Goal: Transaction & Acquisition: Purchase product/service

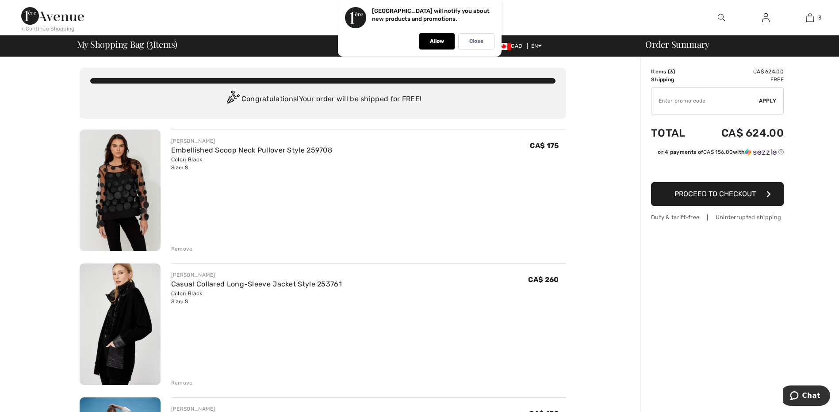
click at [183, 249] on div "Remove" at bounding box center [182, 249] width 22 height 8
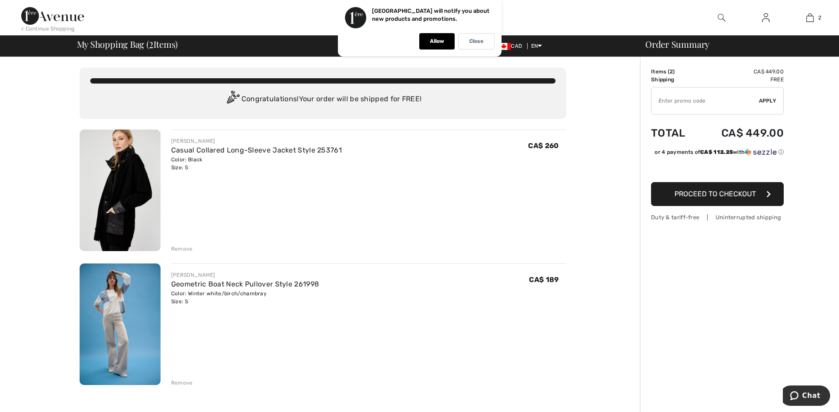
click at [181, 249] on div "Remove" at bounding box center [182, 249] width 22 height 8
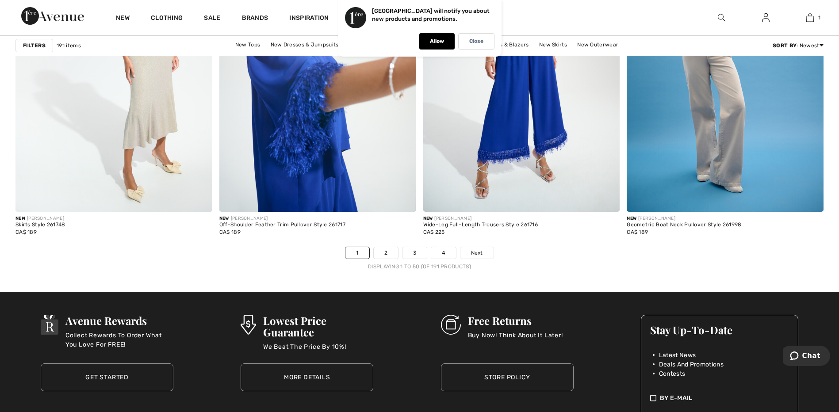
scroll to position [5132, 0]
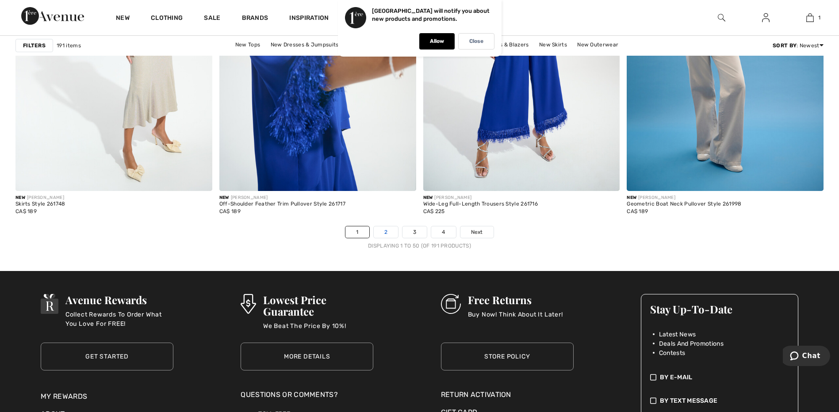
click at [381, 233] on link "2" at bounding box center [386, 233] width 24 height 12
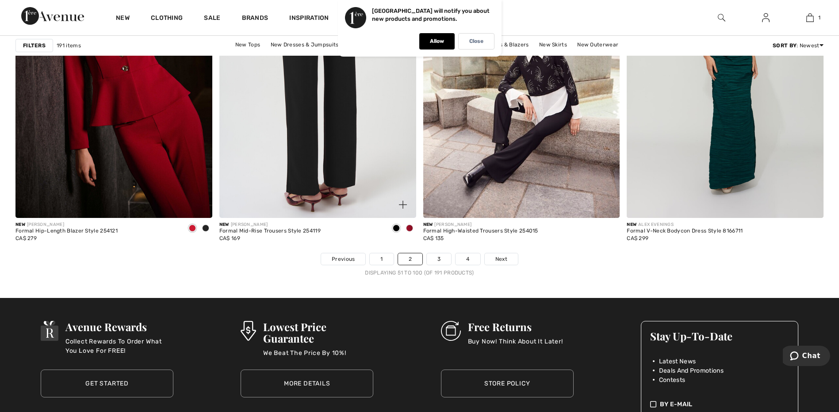
scroll to position [5132, 0]
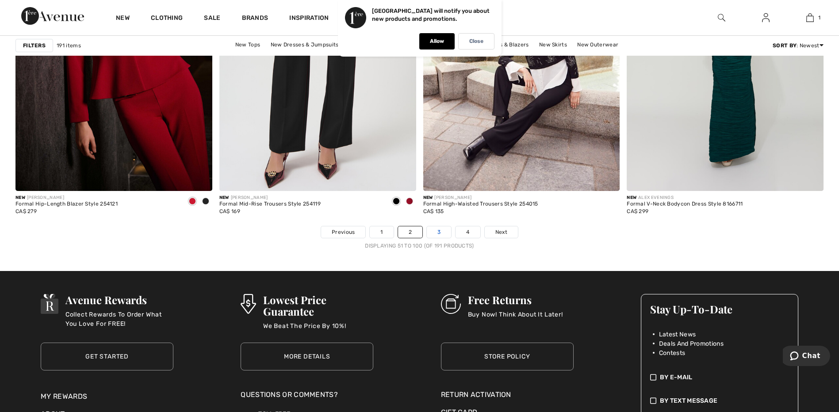
click at [440, 233] on link "3" at bounding box center [439, 233] width 24 height 12
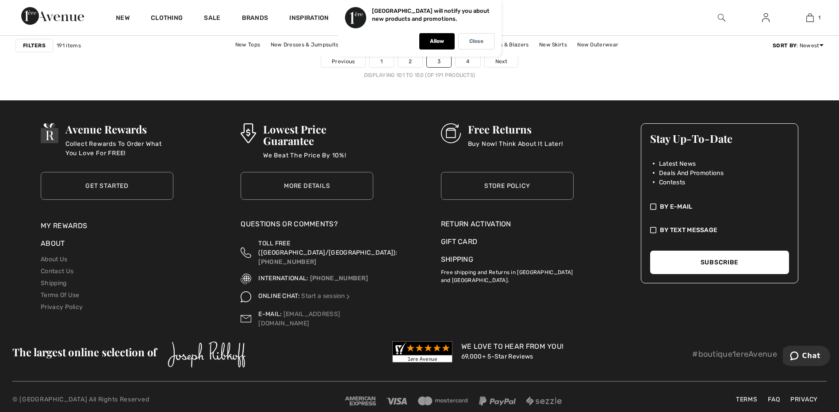
scroll to position [5305, 0]
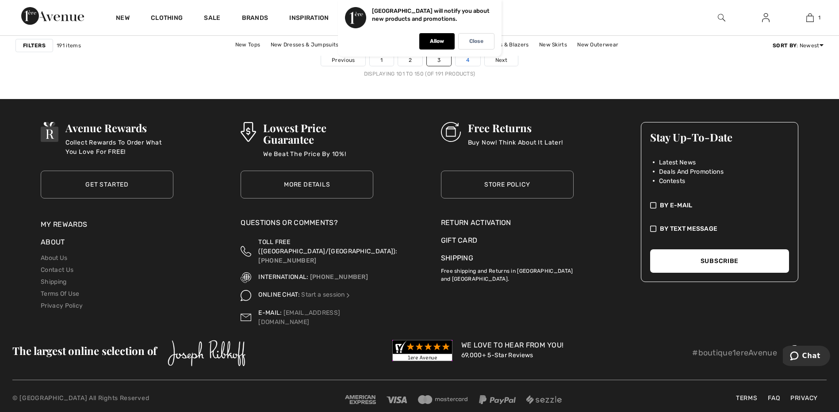
click at [468, 62] on link "4" at bounding box center [468, 60] width 24 height 12
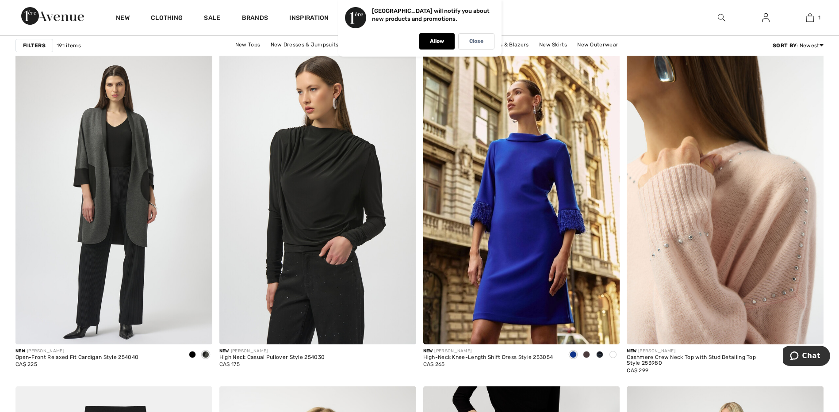
scroll to position [1593, 0]
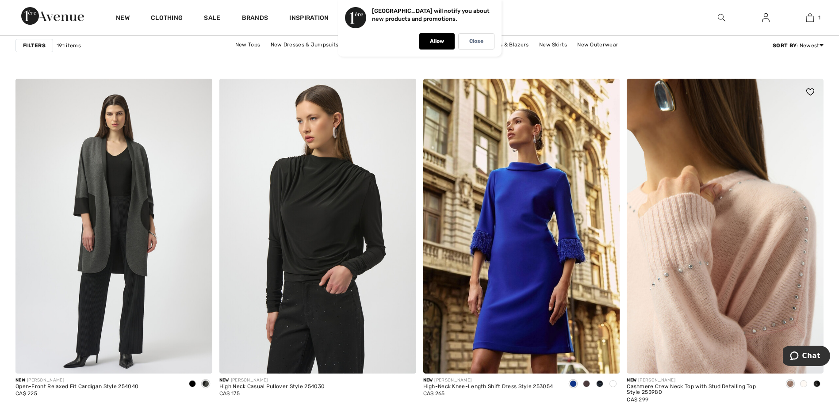
click at [709, 284] on img at bounding box center [725, 226] width 197 height 295
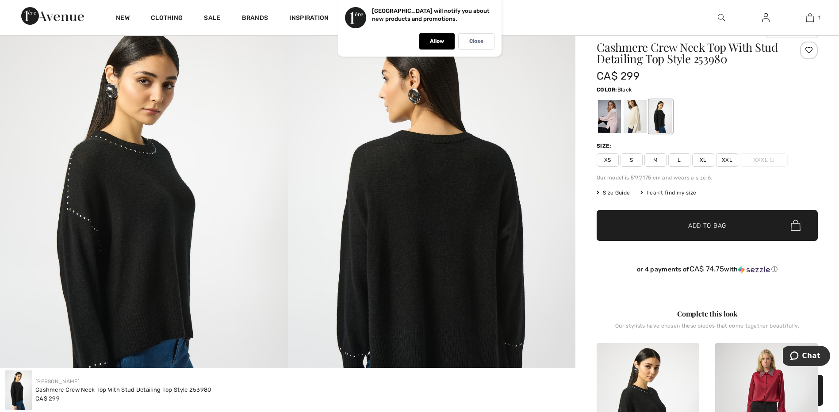
scroll to position [44, 0]
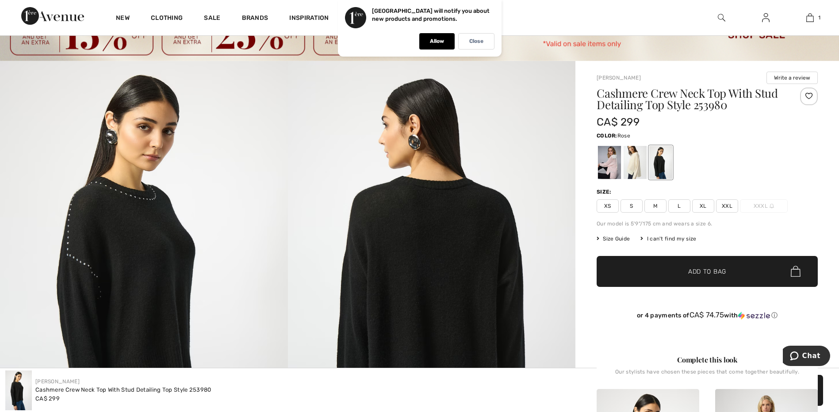
click at [613, 164] on div at bounding box center [609, 162] width 23 height 33
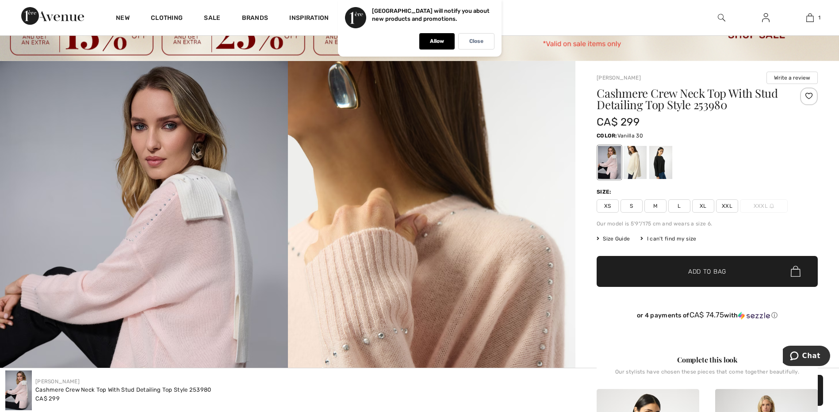
click at [641, 165] on div at bounding box center [635, 162] width 23 height 33
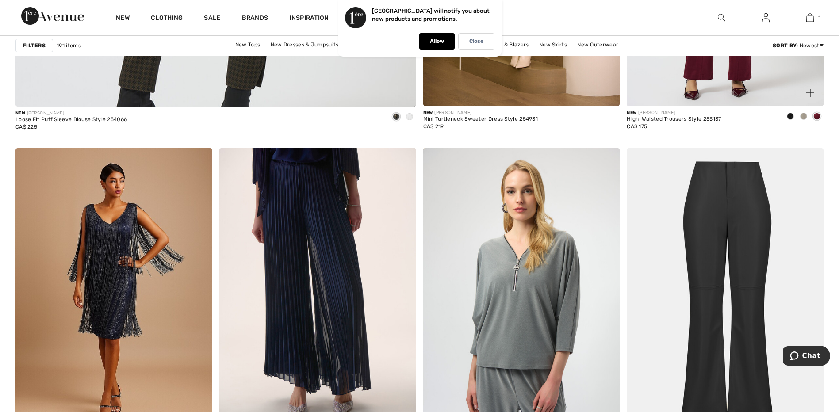
scroll to position [3363, 0]
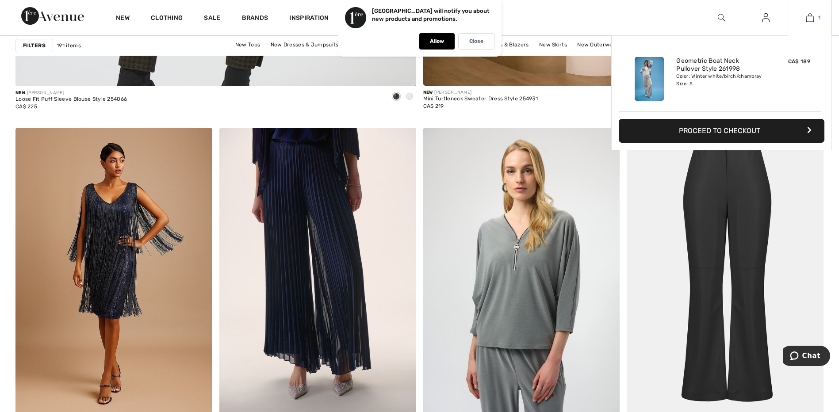
click at [808, 19] on img at bounding box center [811, 17] width 8 height 11
